Goal: Task Accomplishment & Management: Use online tool/utility

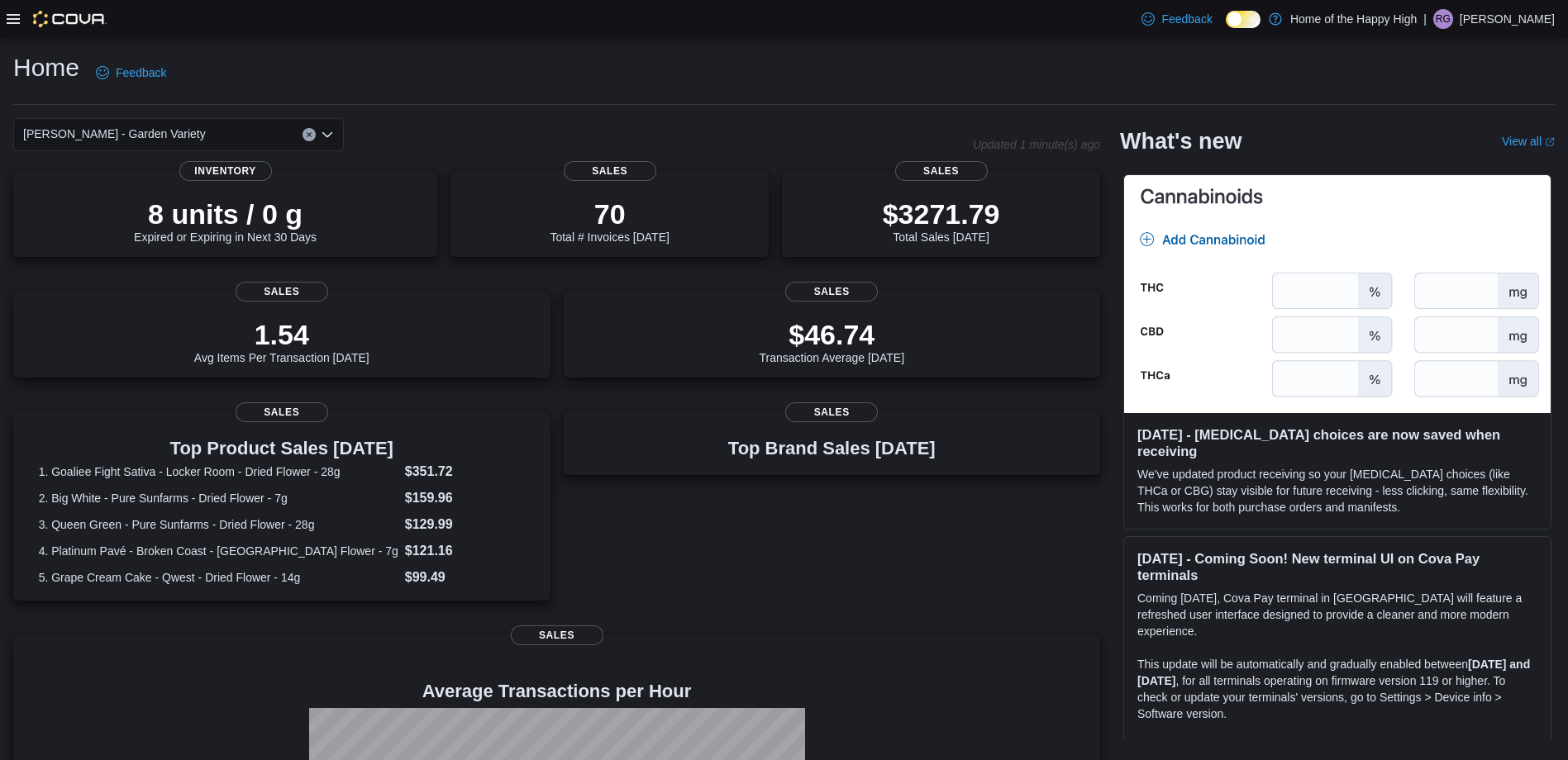
click at [8, 13] on icon at bounding box center [14, 19] width 14 height 13
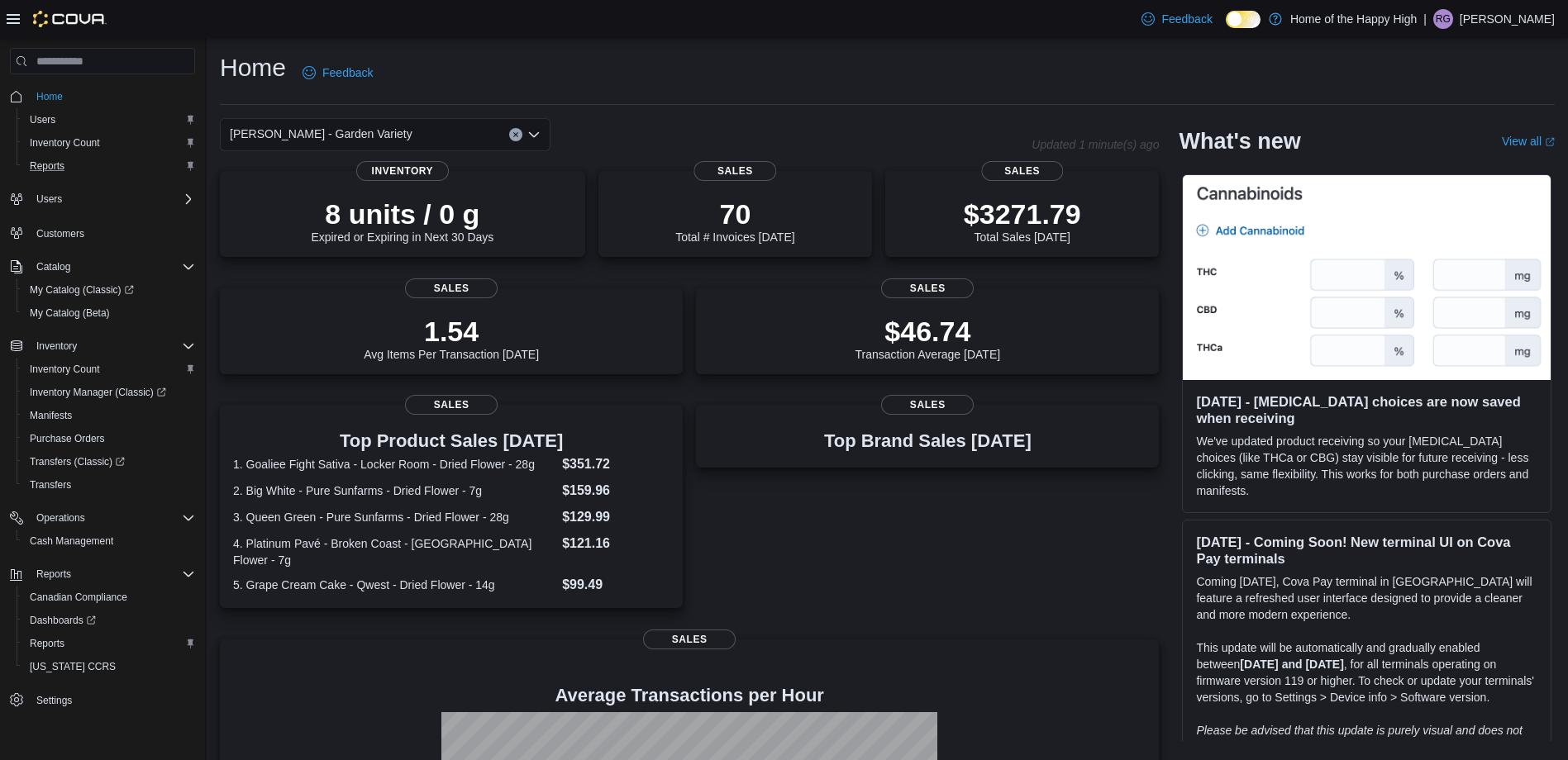
click at [89, 157] on div "Reports" at bounding box center [109, 166] width 172 height 20
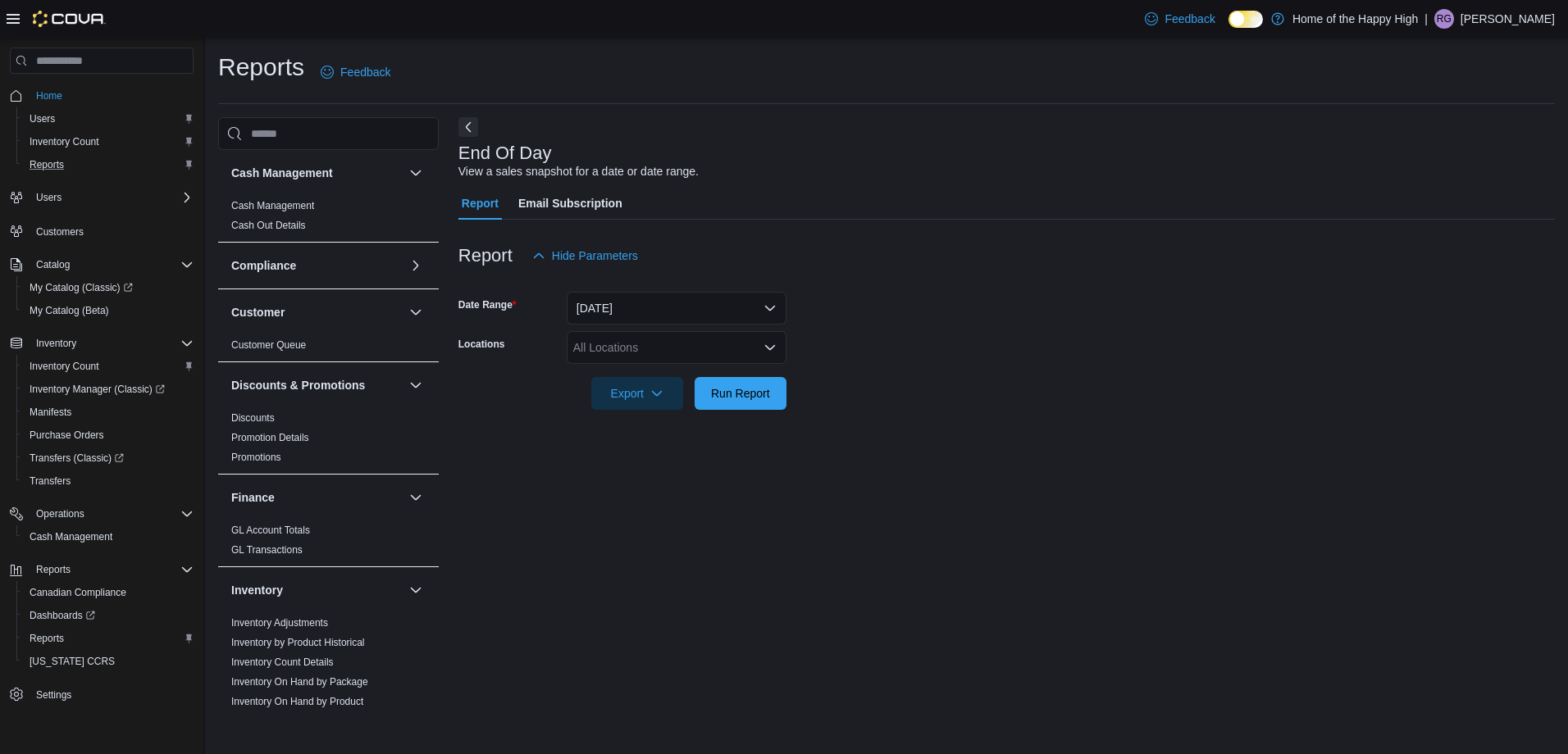
click at [17, 153] on button "Reports" at bounding box center [108, 164] width 183 height 23
click at [89, 304] on span "My Catalog (Beta)" at bounding box center [69, 310] width 80 height 13
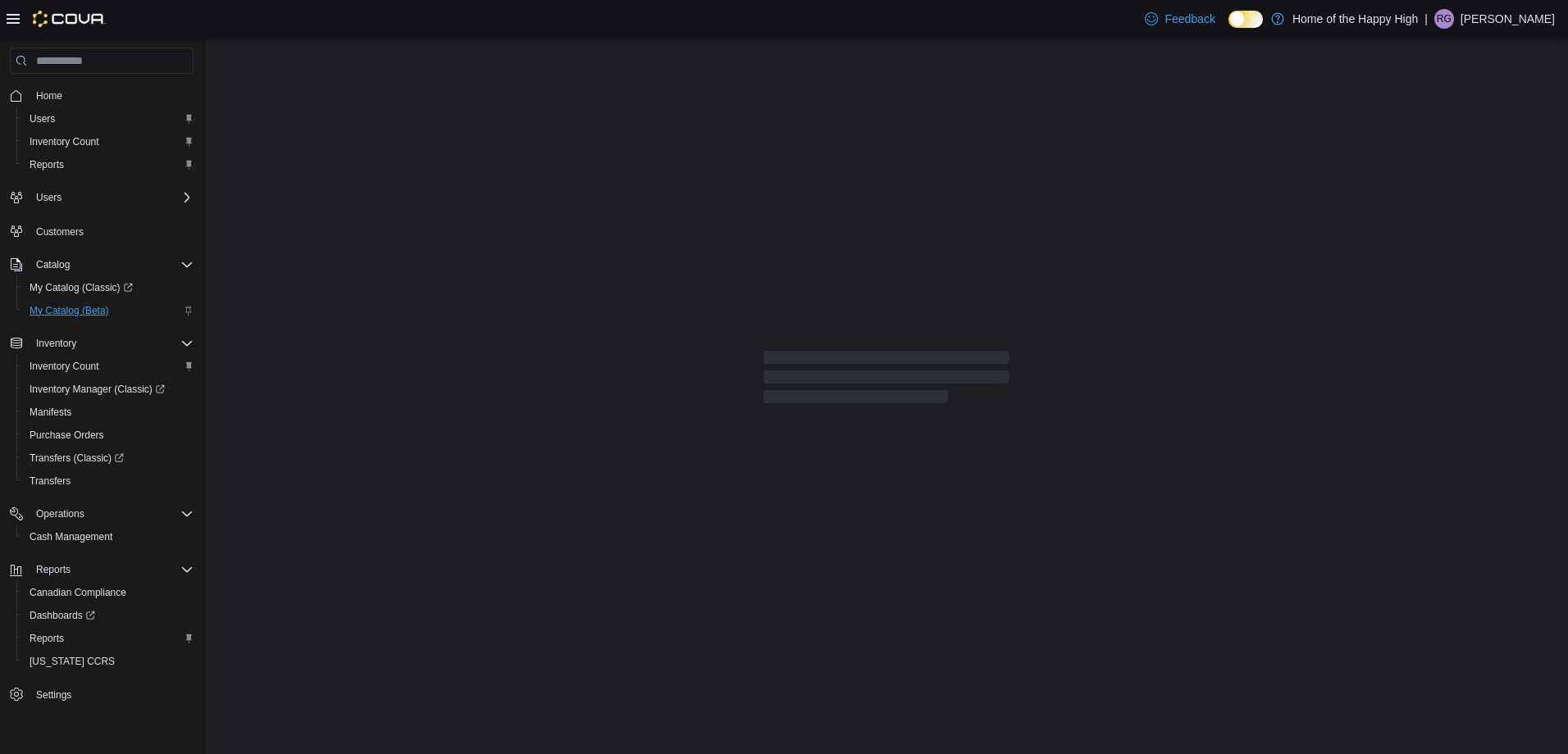
select select "**********"
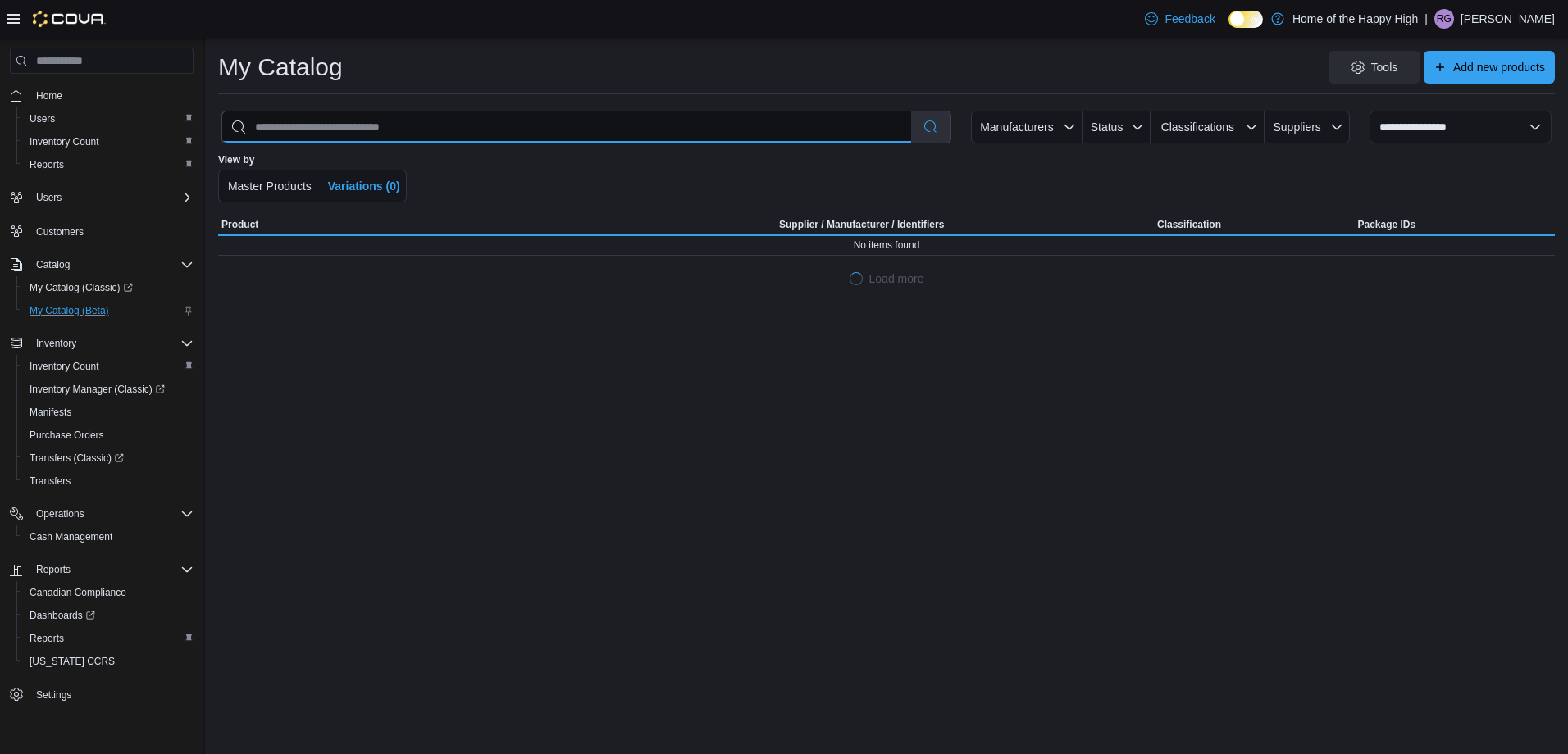
click at [611, 127] on input "search" at bounding box center [566, 126] width 689 height 31
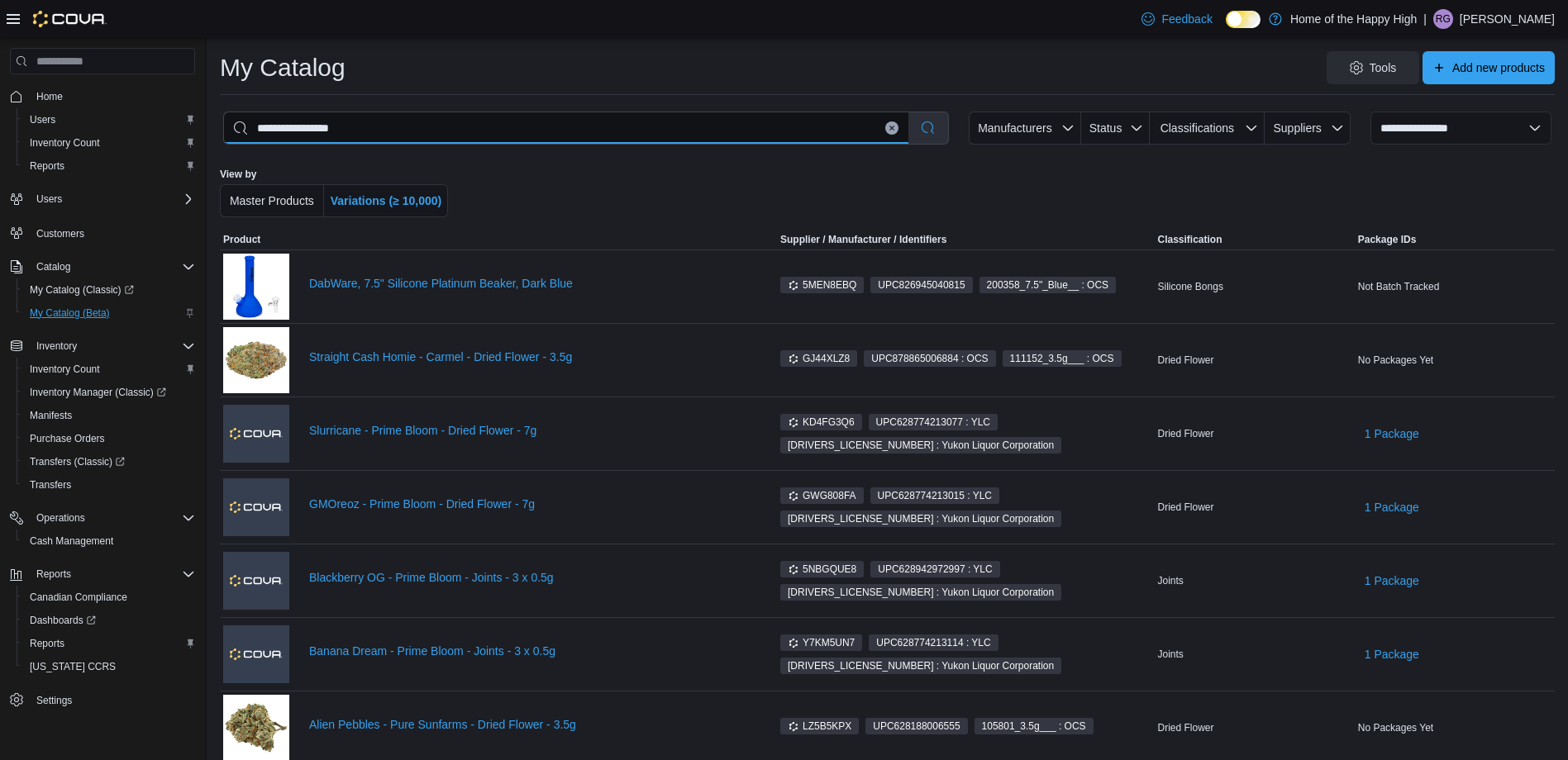
type input "**********"
select select "*********"
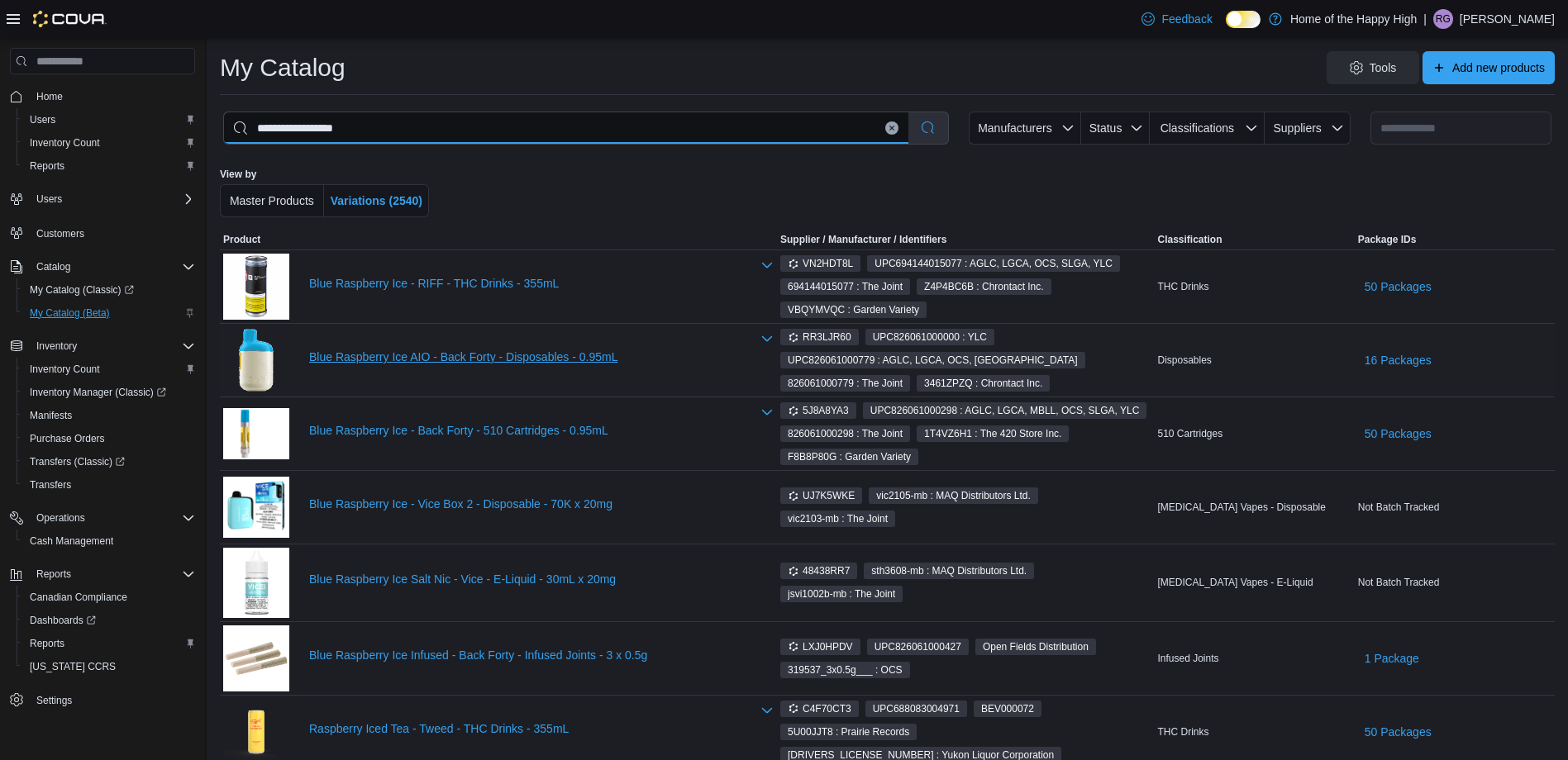
type input "**********"
click at [443, 355] on link "Blue Raspberry Ice AIO - Back Forty - Disposables - 0.95mL" at bounding box center [529, 357] width 441 height 13
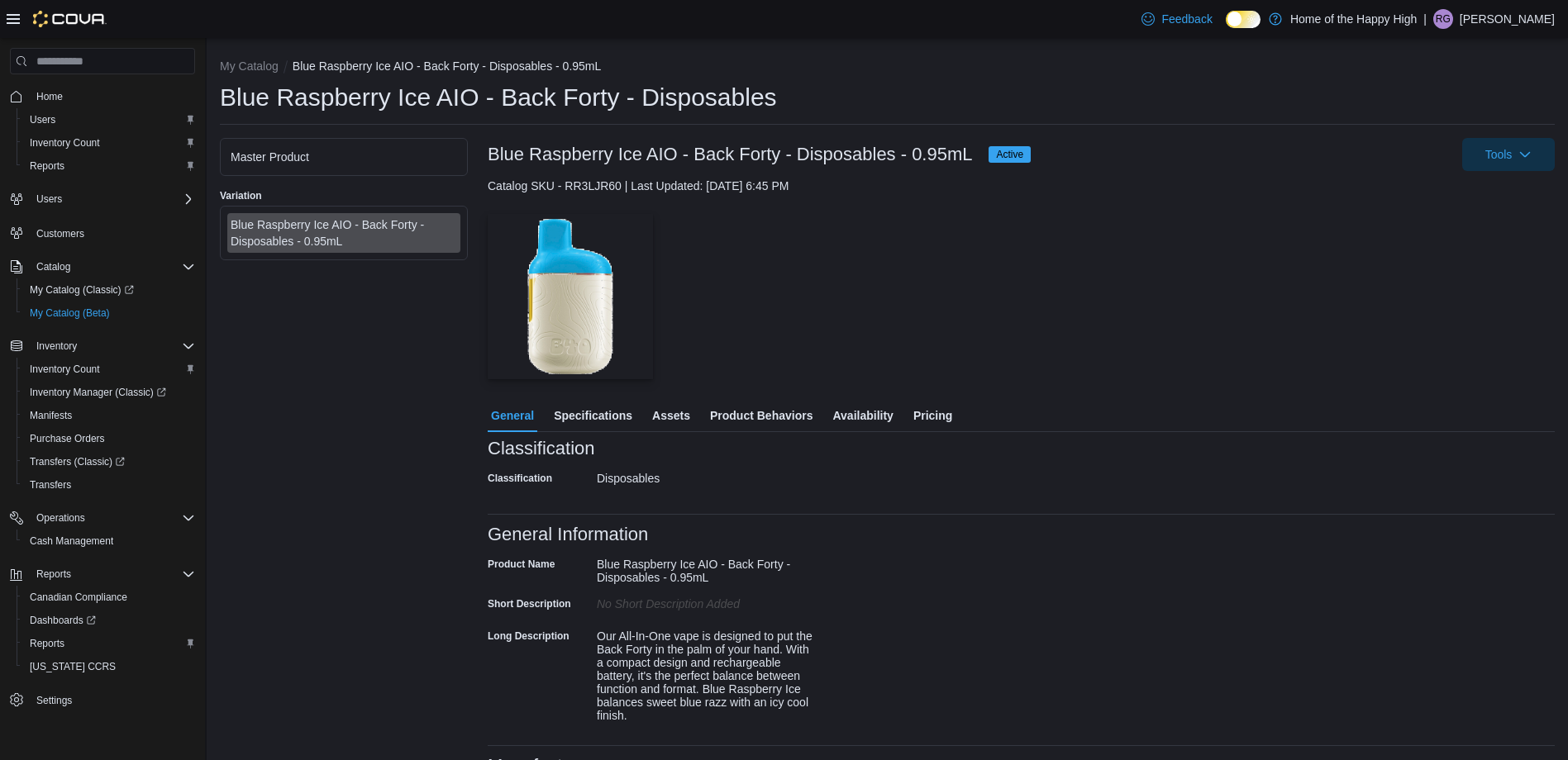
click at [861, 419] on span "Availability" at bounding box center [862, 415] width 61 height 33
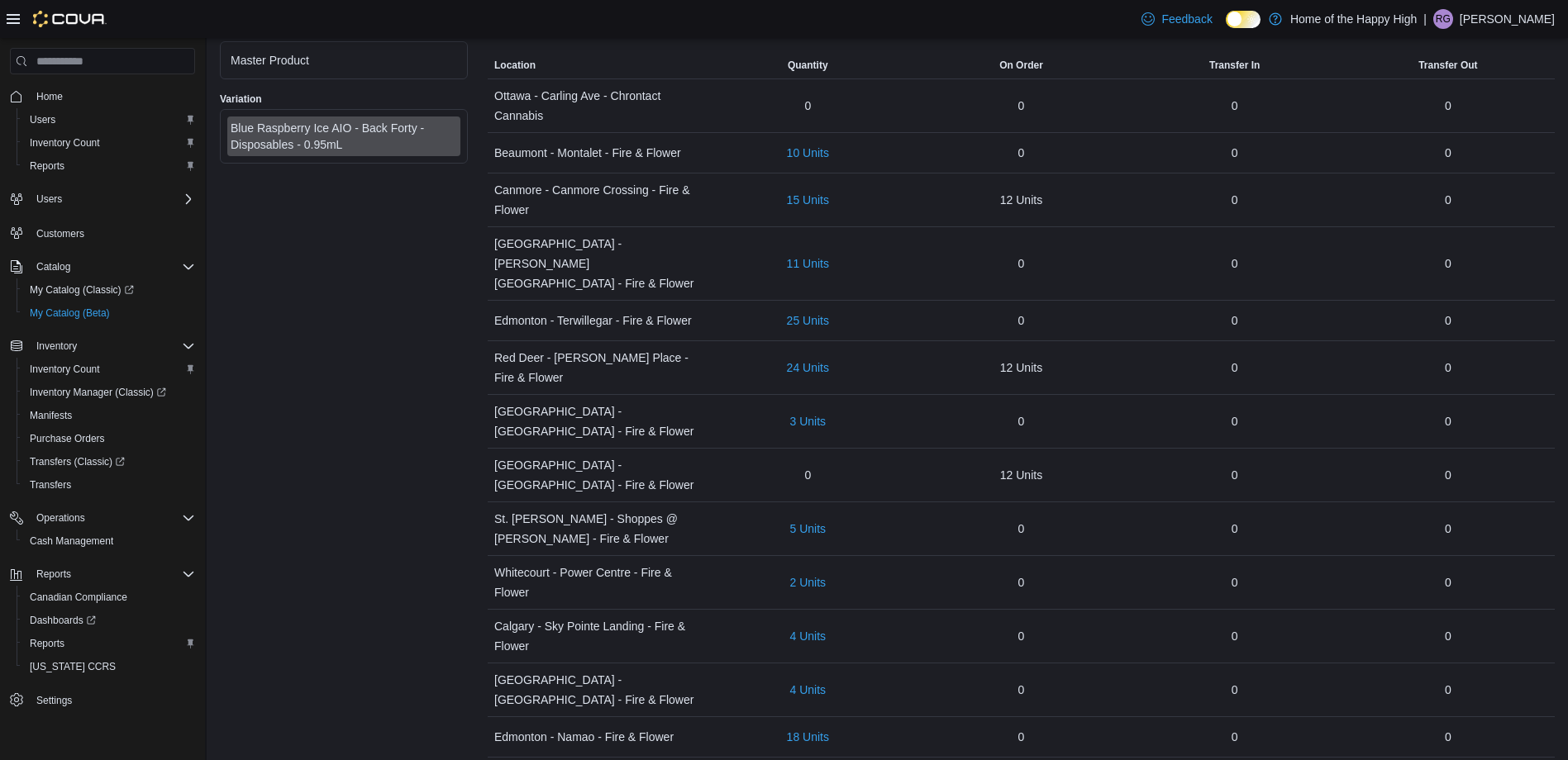
scroll to position [248, 0]
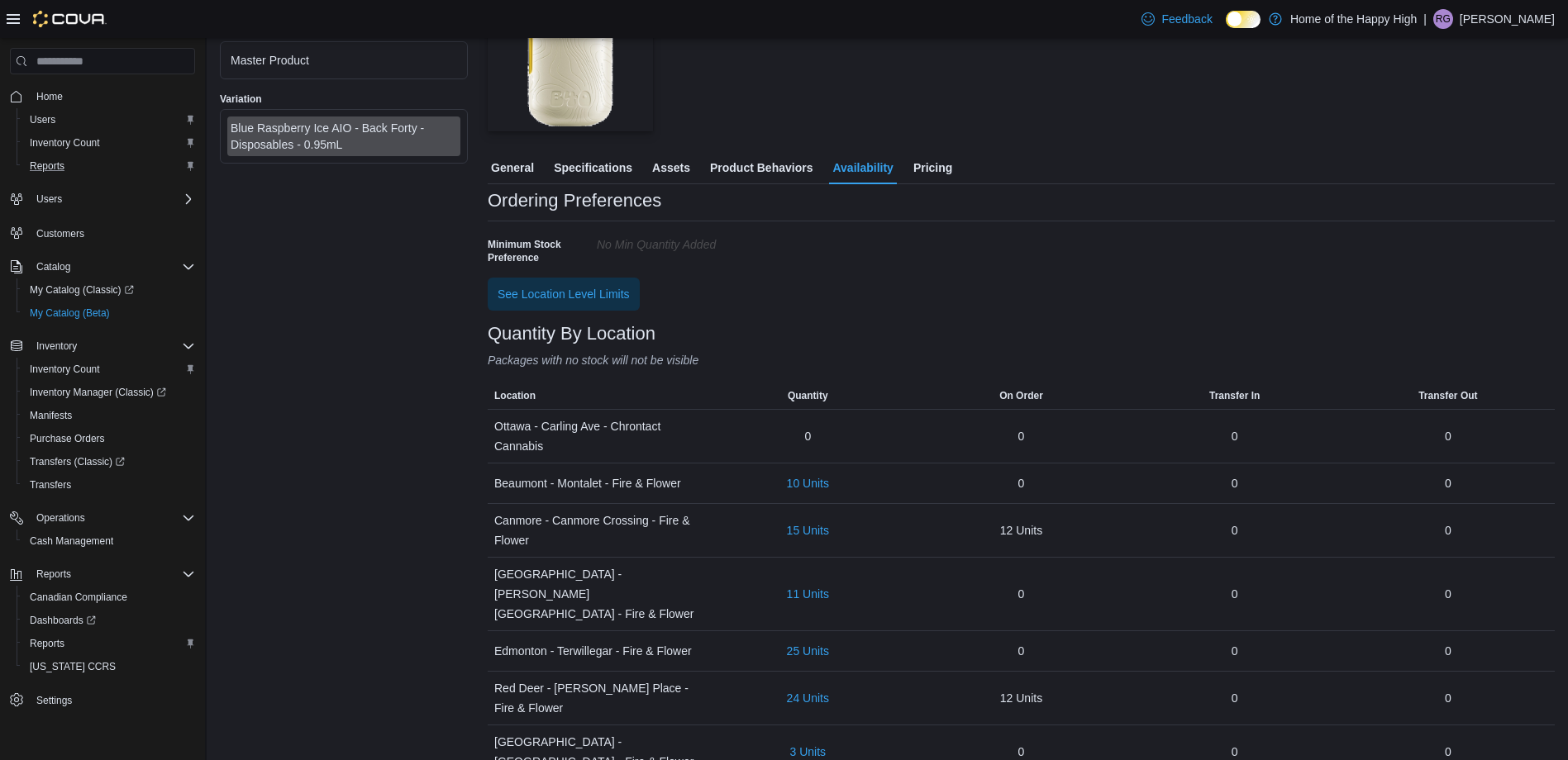
click at [77, 165] on div "Reports" at bounding box center [109, 166] width 172 height 20
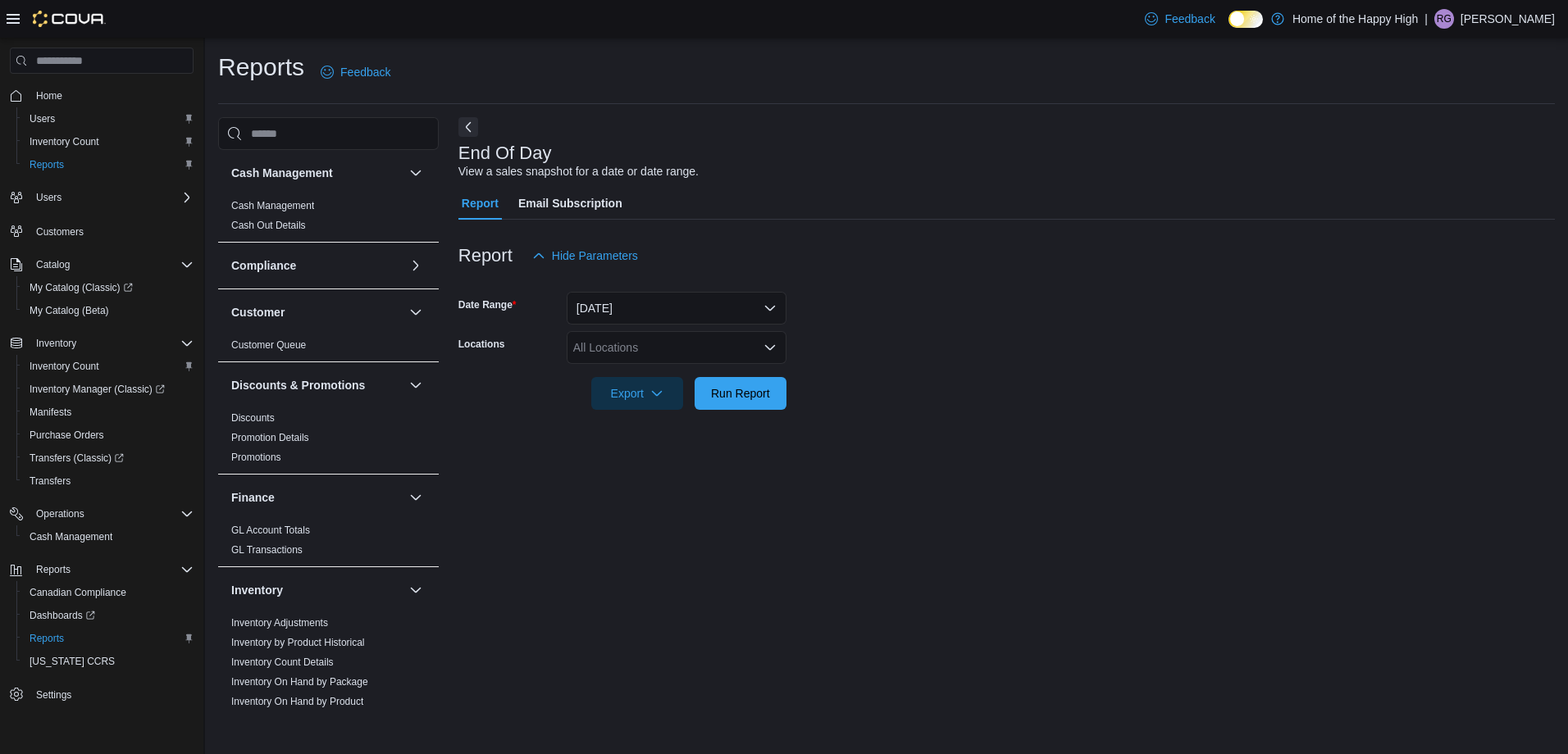
click at [709, 341] on div "All Locations" at bounding box center [676, 347] width 220 height 33
type input "***"
click at [702, 368] on span "[PERSON_NAME] - Garden Variety" at bounding box center [709, 376] width 181 height 17
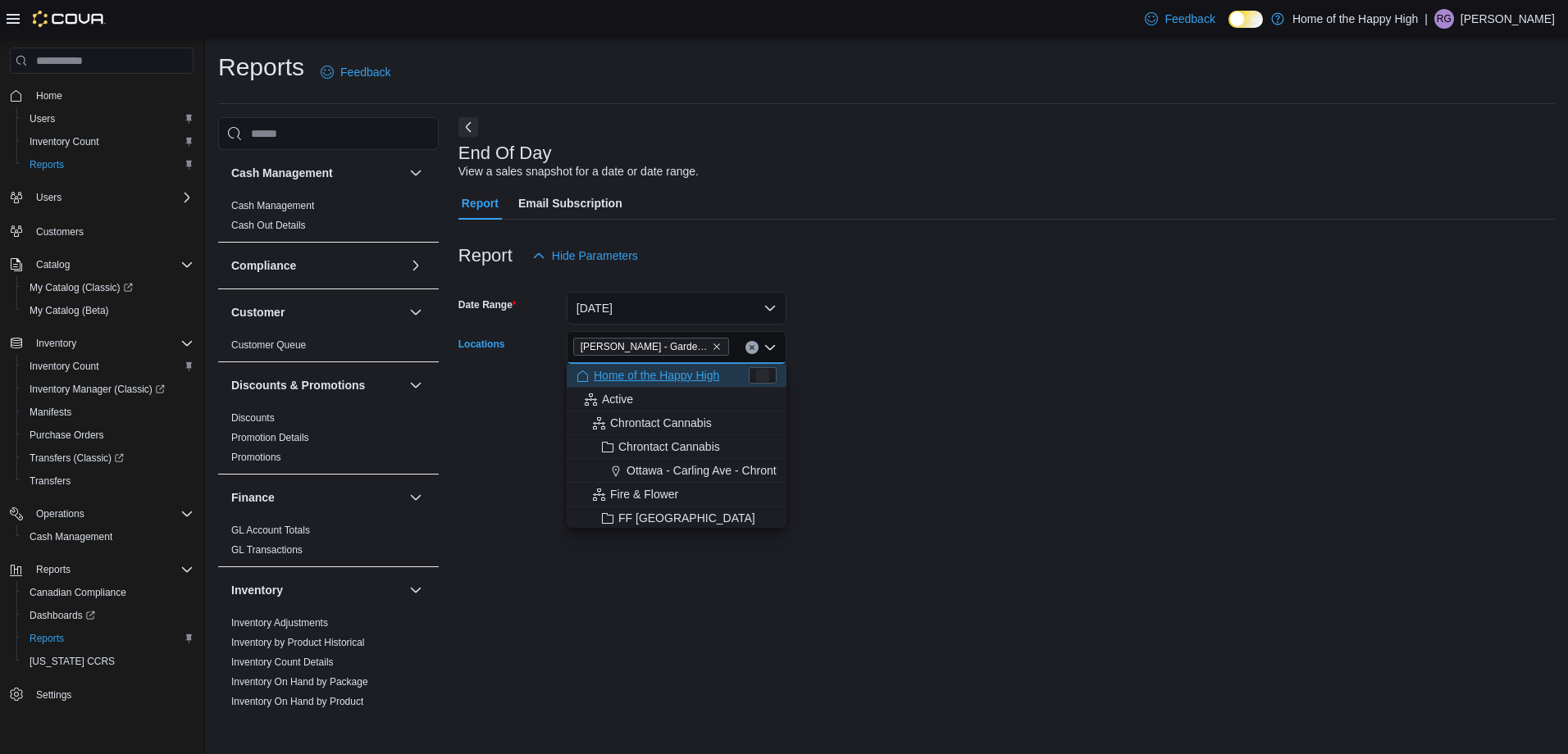
click at [946, 297] on form "Date Range [DATE] Locations [PERSON_NAME] - Garden Variety Combo box. Selected.…" at bounding box center [1007, 341] width 1097 height 138
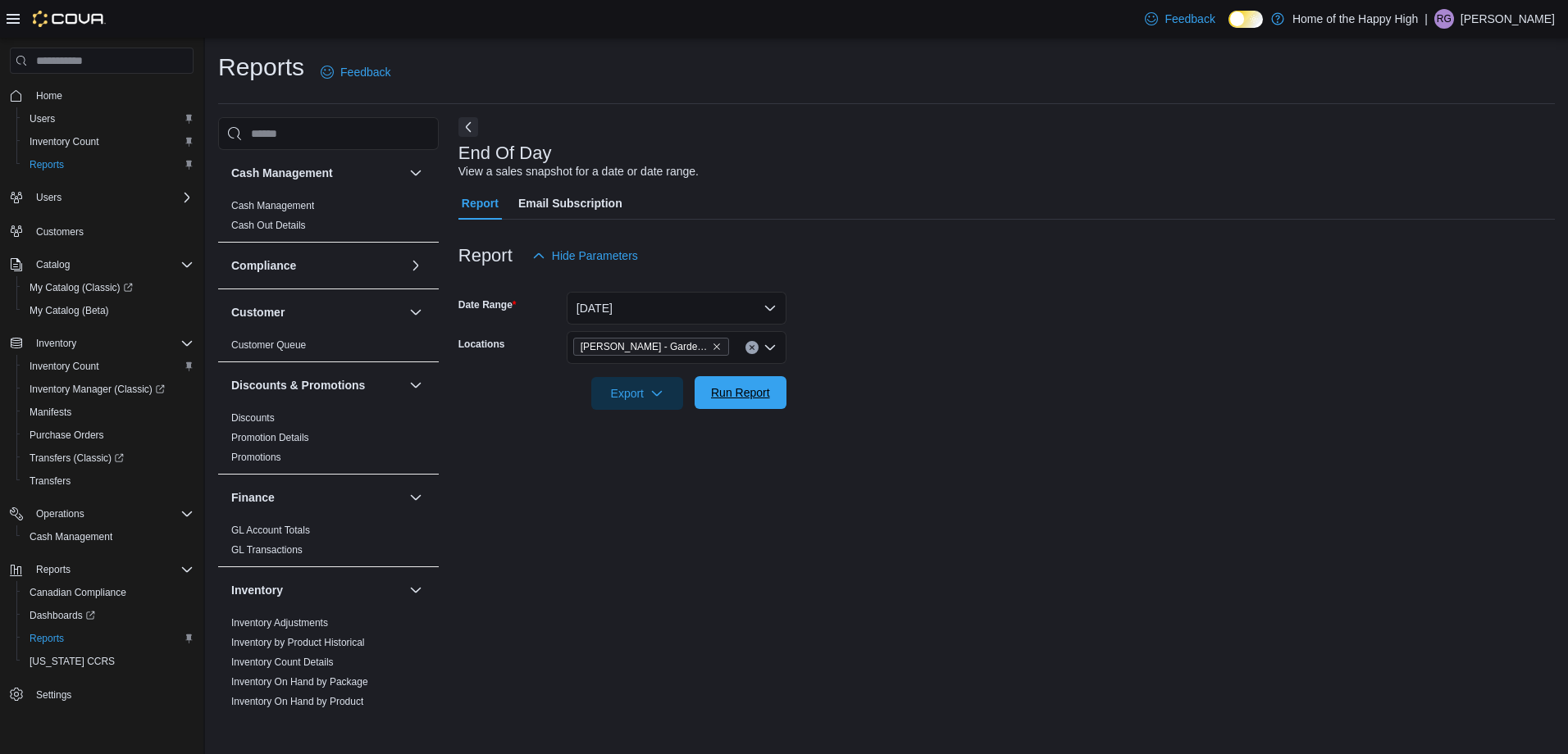
click at [758, 392] on span "Run Report" at bounding box center [740, 392] width 59 height 17
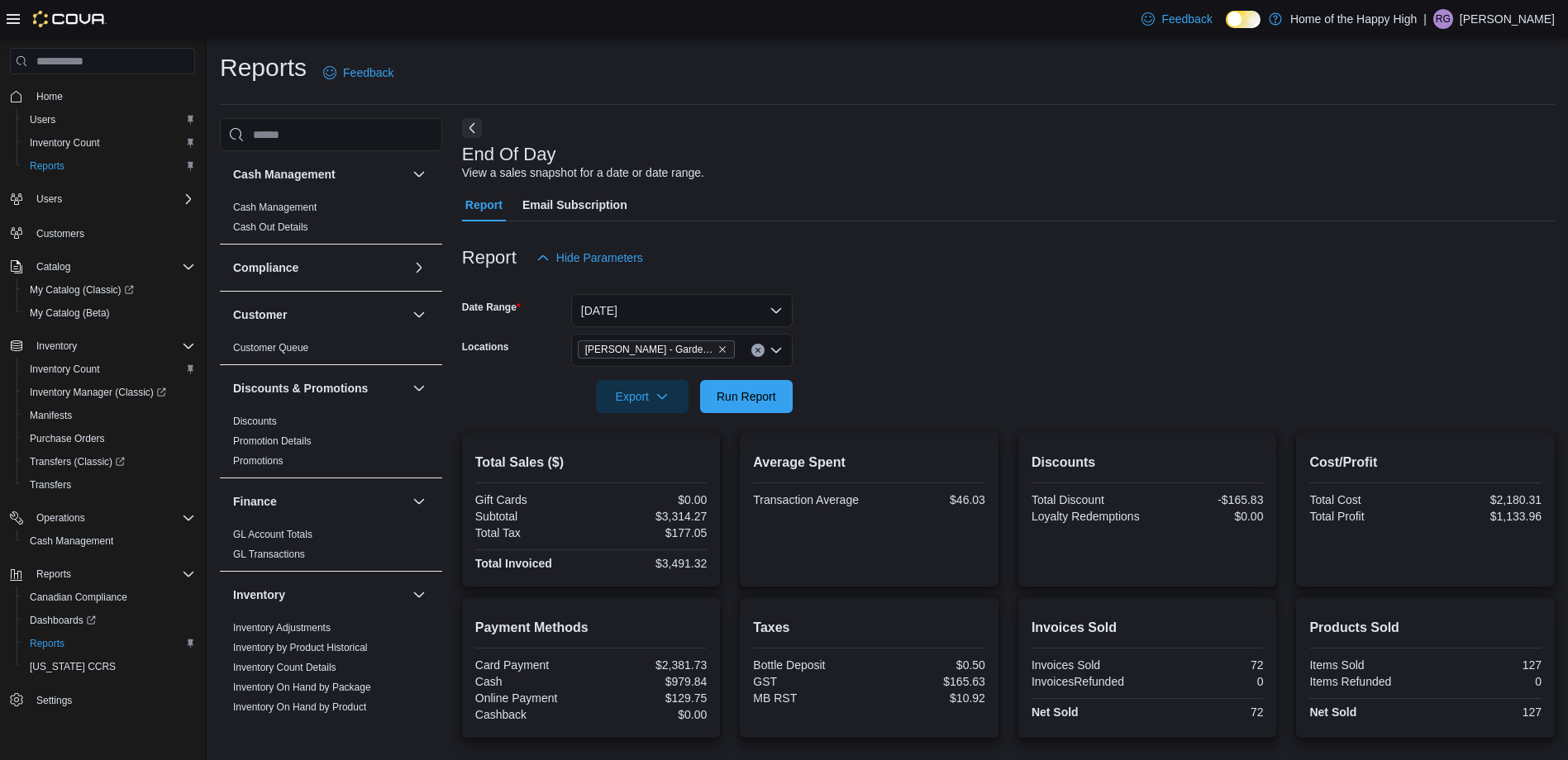
scroll to position [203, 0]
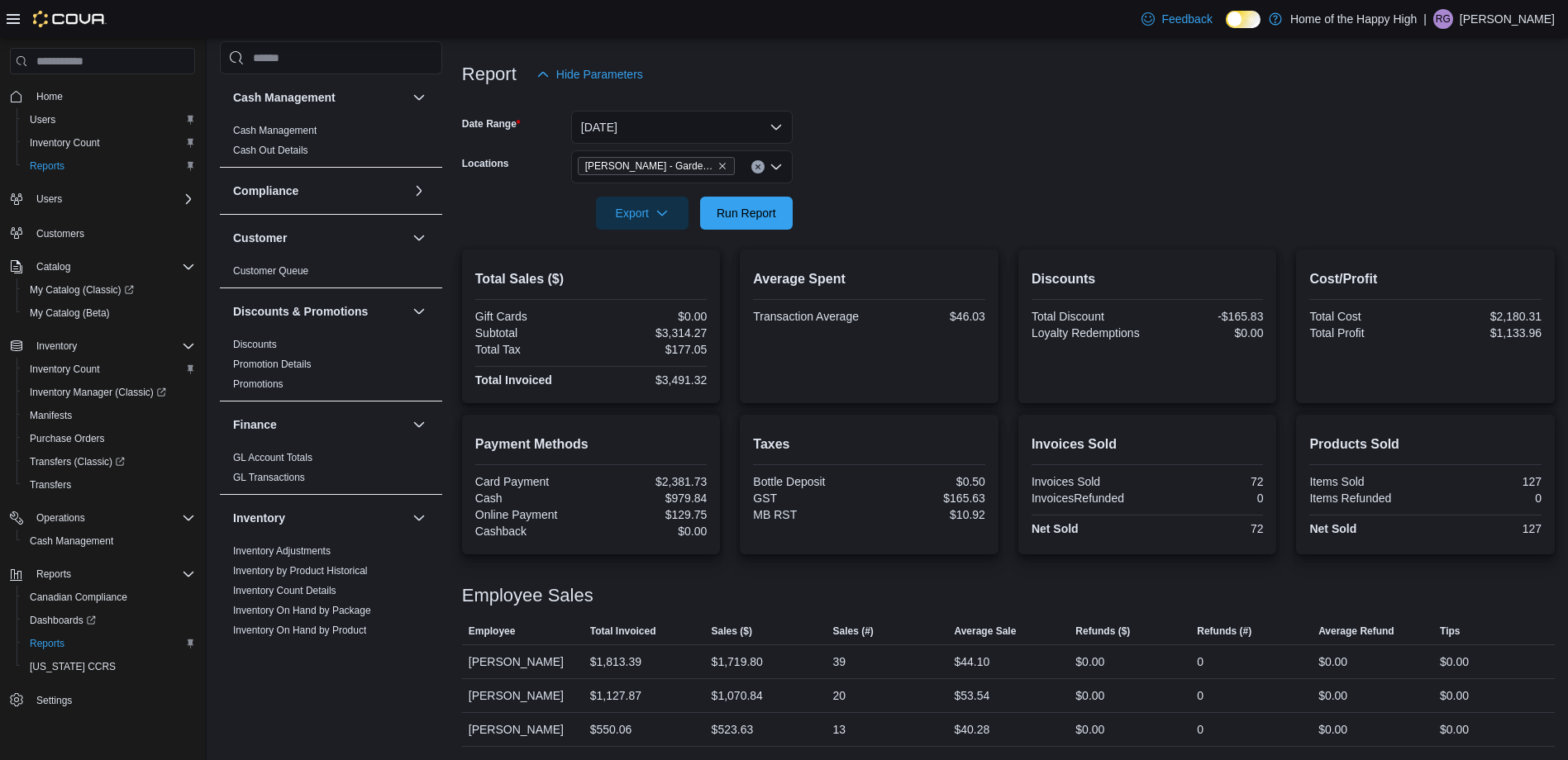
click at [862, 345] on div "Average Spent Transaction Average $46.03" at bounding box center [868, 326] width 232 height 127
drag, startPoint x: 843, startPoint y: 345, endPoint x: 818, endPoint y: 353, distance: 26.2
click at [842, 345] on div "Average Spent Transaction Average $46.03" at bounding box center [868, 326] width 232 height 127
click at [818, 353] on div "Average Spent Transaction Average $46.03" at bounding box center [868, 326] width 232 height 127
click at [508, 229] on div at bounding box center [1008, 240] width 1093 height 20
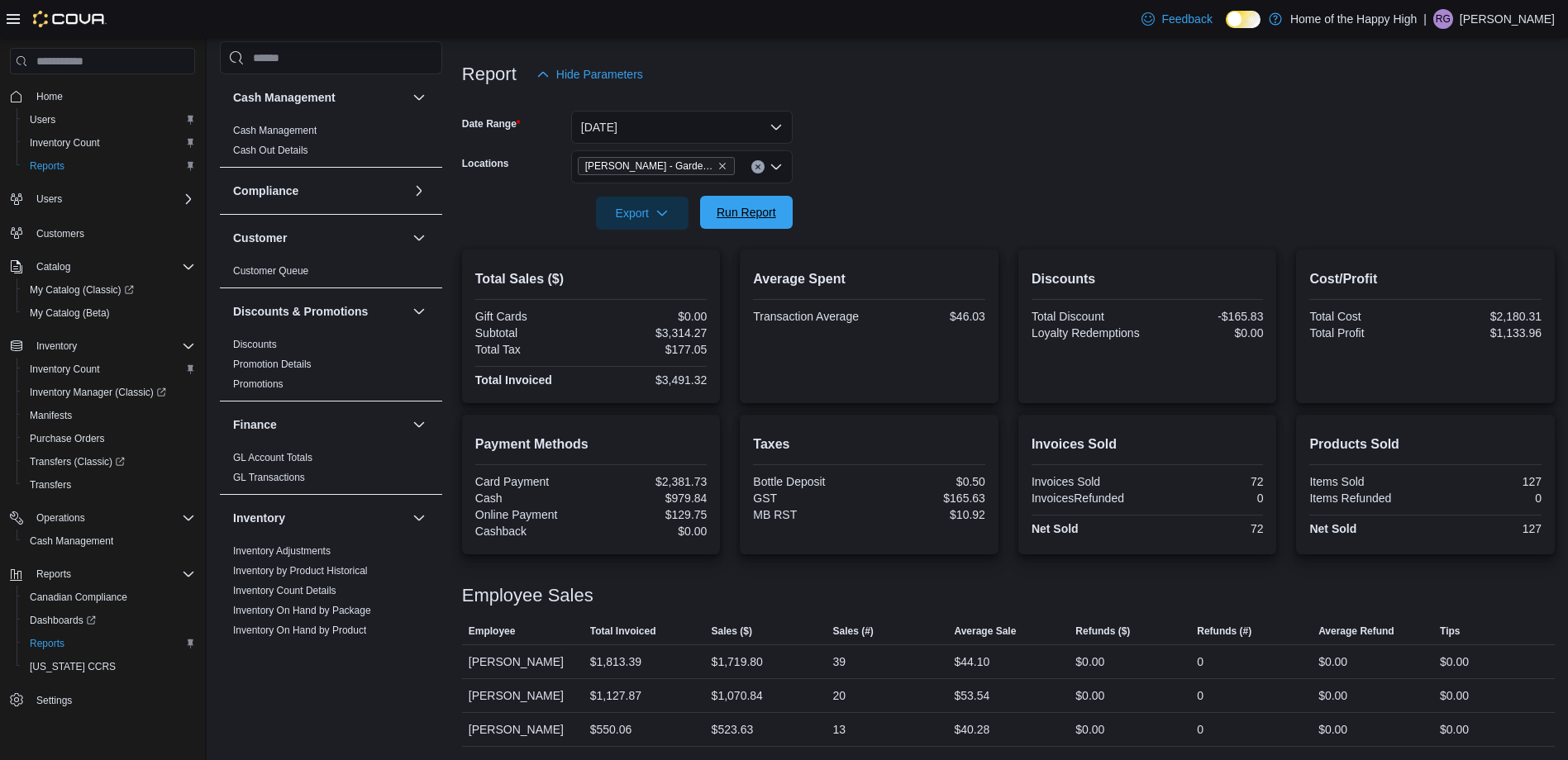
click at [727, 204] on span "Run Report" at bounding box center [746, 213] width 60 height 17
click at [646, 196] on span "Export" at bounding box center [642, 212] width 73 height 33
click at [668, 272] on span "Export to Pdf" at bounding box center [645, 279] width 74 height 13
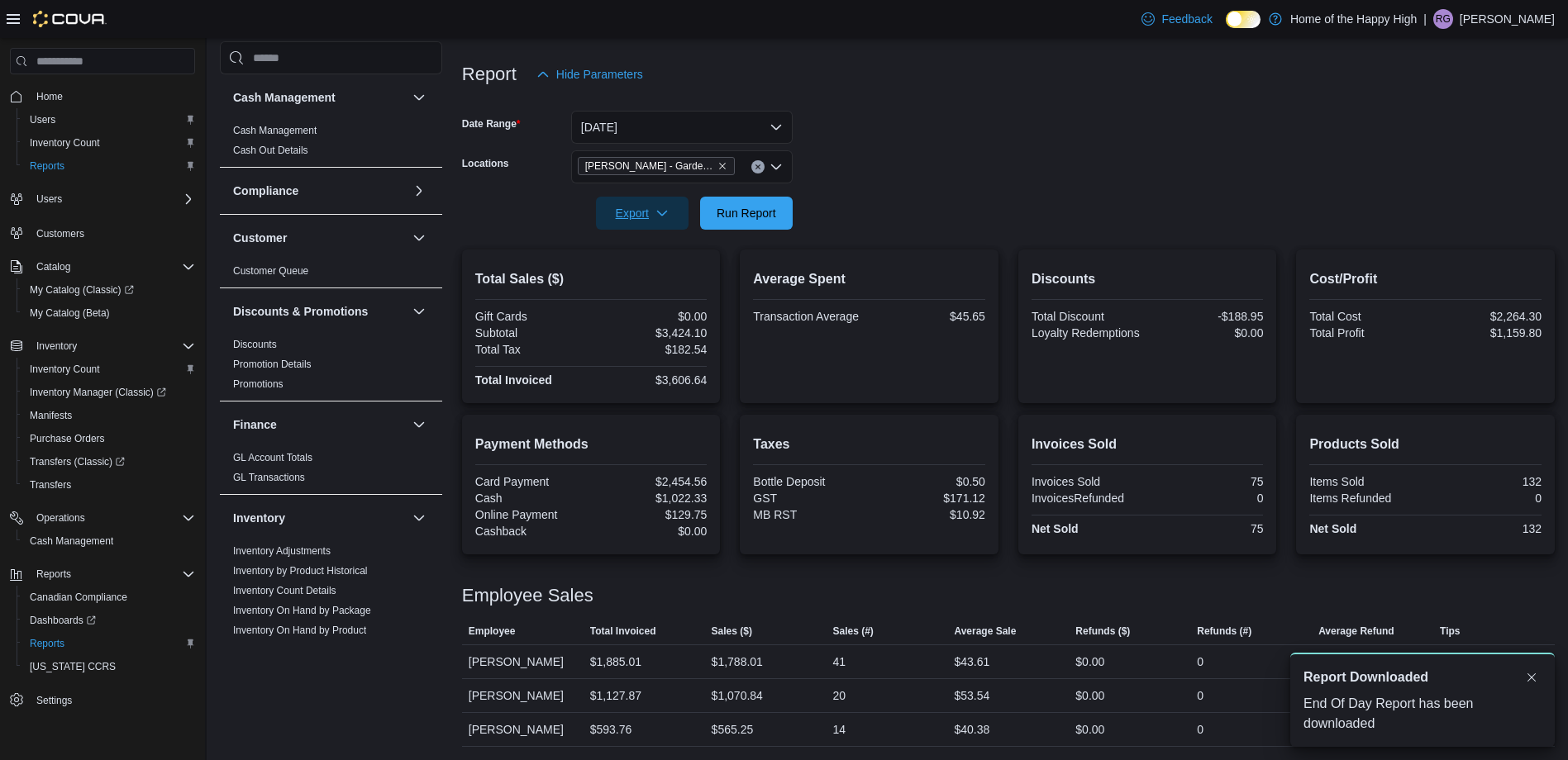
scroll to position [0, 0]
